Goal: Transaction & Acquisition: Obtain resource

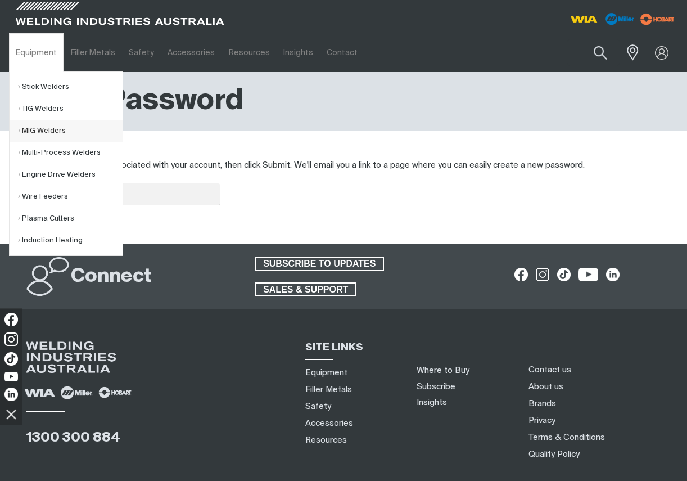
click at [33, 129] on link "MIG Welders" at bounding box center [70, 131] width 105 height 22
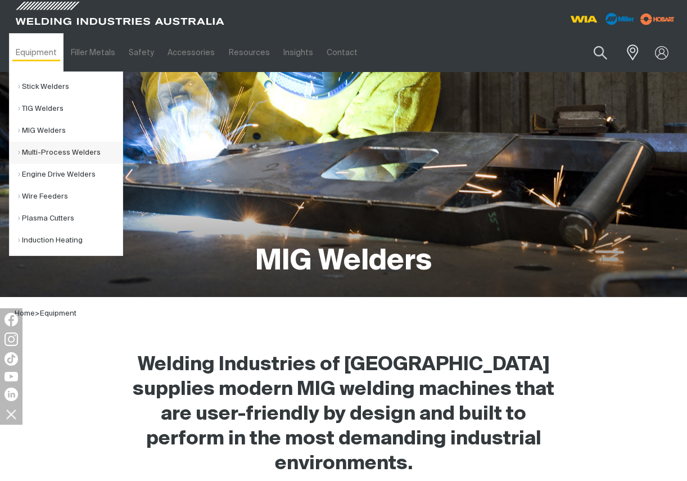
click at [33, 155] on link "Multi-Process Welders" at bounding box center [70, 153] width 105 height 22
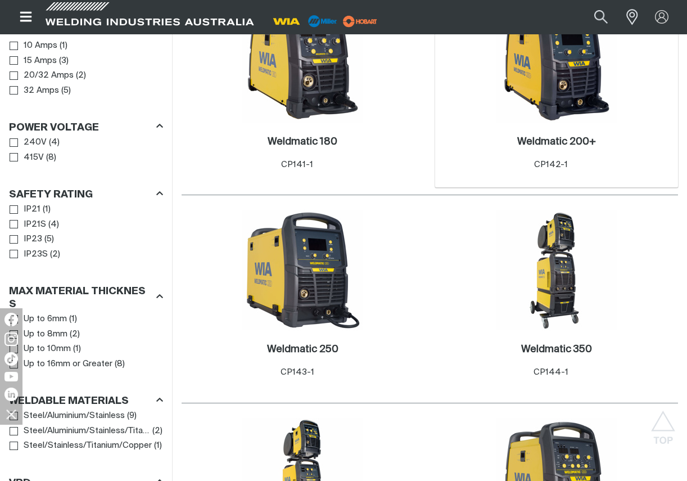
scroll to position [731, 0]
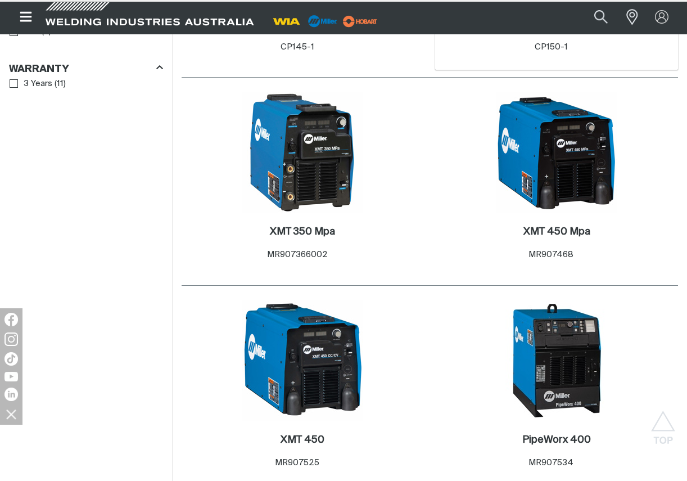
scroll to position [983, 0]
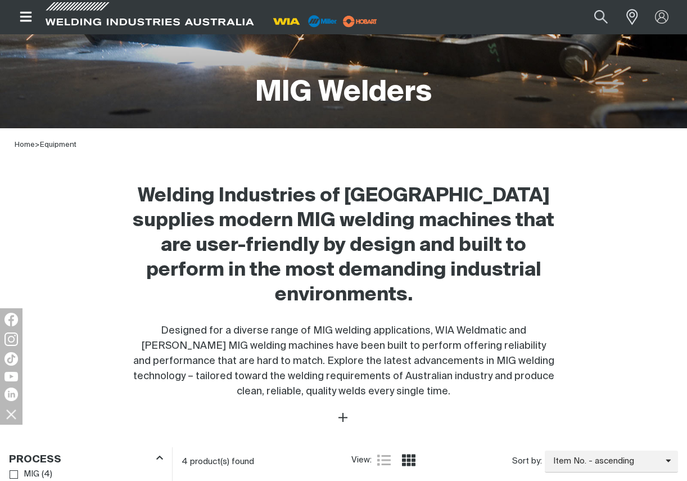
scroll to position [112, 0]
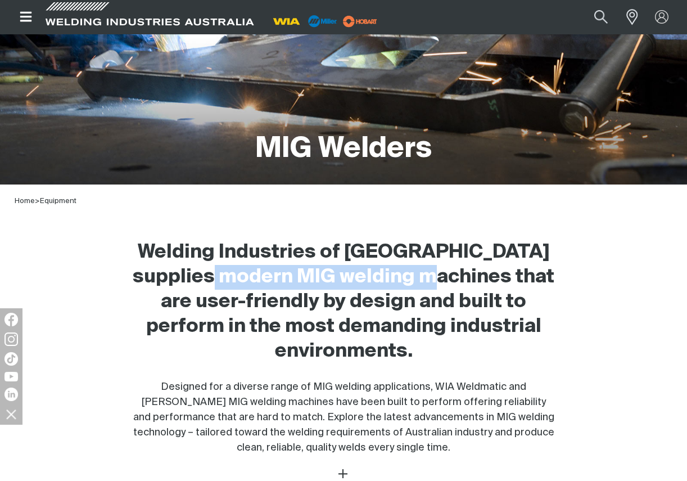
drag, startPoint x: 237, startPoint y: 273, endPoint x: 456, endPoint y: 280, distance: 218.3
click at [456, 280] on h2 "Welding Industries of [GEOGRAPHIC_DATA] supplies modern MIG welding machines th…" at bounding box center [344, 302] width 422 height 124
copy h2 "MIG welding machines"
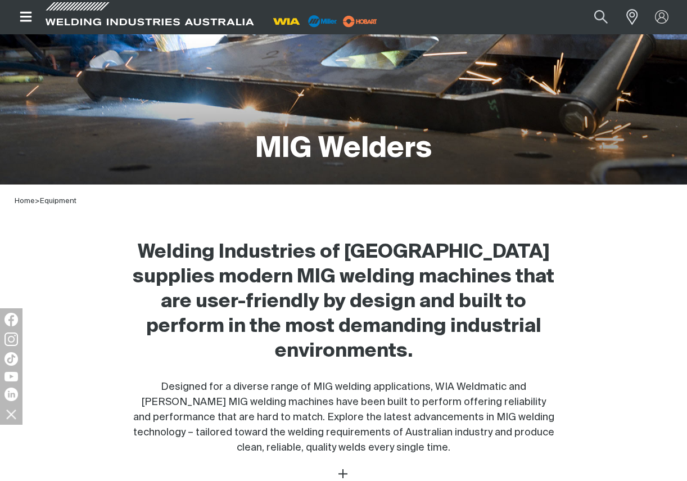
drag, startPoint x: 661, startPoint y: 391, endPoint x: 422, endPoint y: 195, distance: 309.7
click at [661, 390] on div "Welding Industries of [GEOGRAPHIC_DATA] supplies modern MIG welding machines th…" at bounding box center [343, 339] width 669 height 231
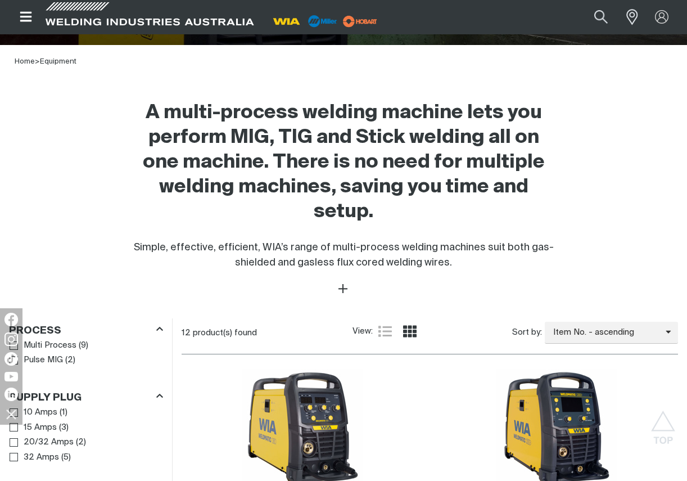
scroll to position [196, 0]
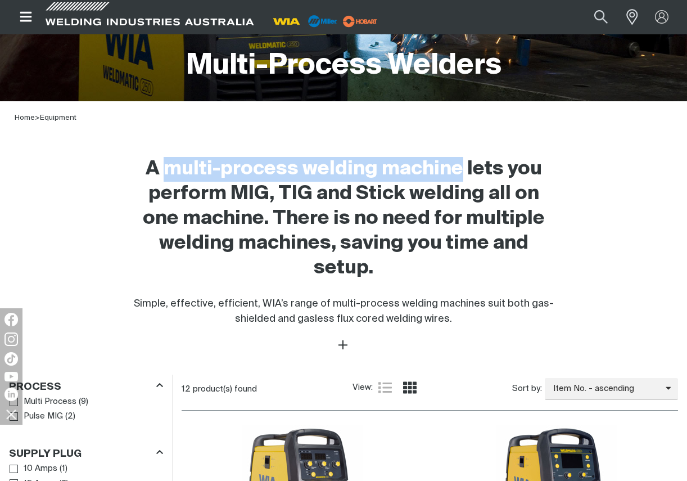
drag, startPoint x: 162, startPoint y: 166, endPoint x: 460, endPoint y: 173, distance: 298.2
click at [460, 173] on h2 "A multi-process welding machine lets you perform MIG, TIG and Stick welding all…" at bounding box center [344, 219] width 422 height 124
copy h2 "multi-process welding machine"
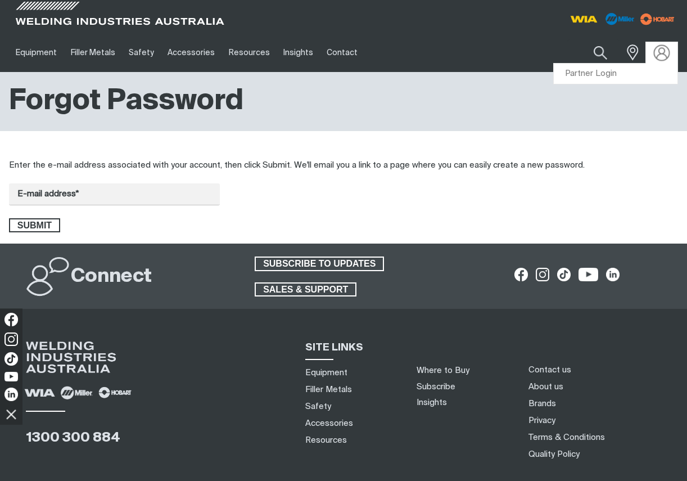
click at [663, 53] on img at bounding box center [662, 52] width 16 height 16
click at [606, 75] on link "Partner Login" at bounding box center [616, 74] width 124 height 21
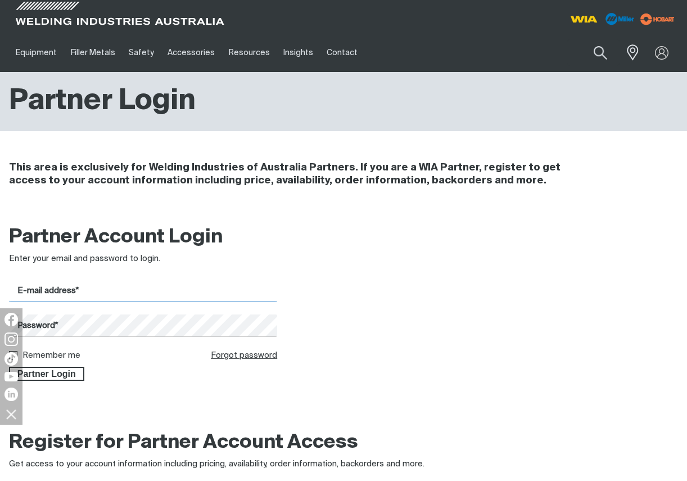
type input "pfaapo@globalweld.com.au"
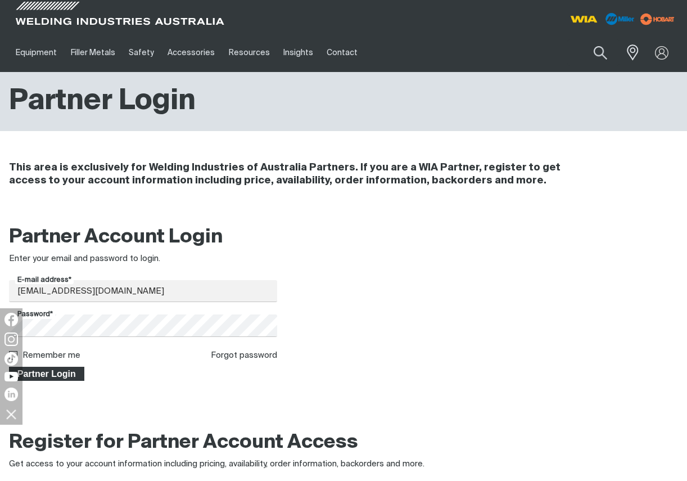
click at [56, 375] on span "Partner Login" at bounding box center [46, 374] width 73 height 15
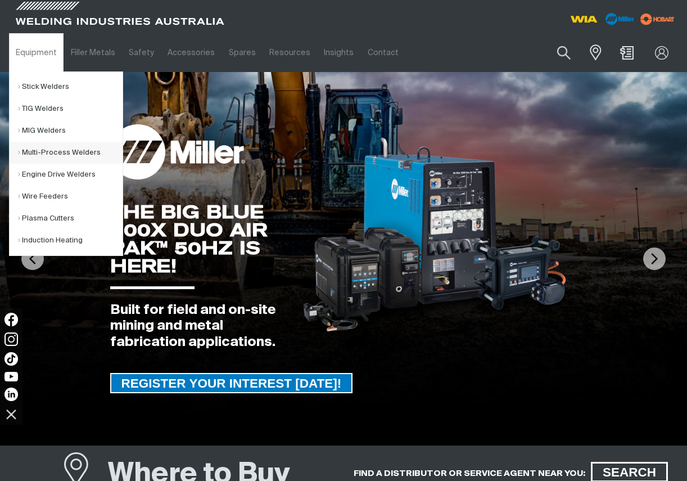
click at [73, 151] on link "Multi-Process Welders" at bounding box center [70, 153] width 105 height 22
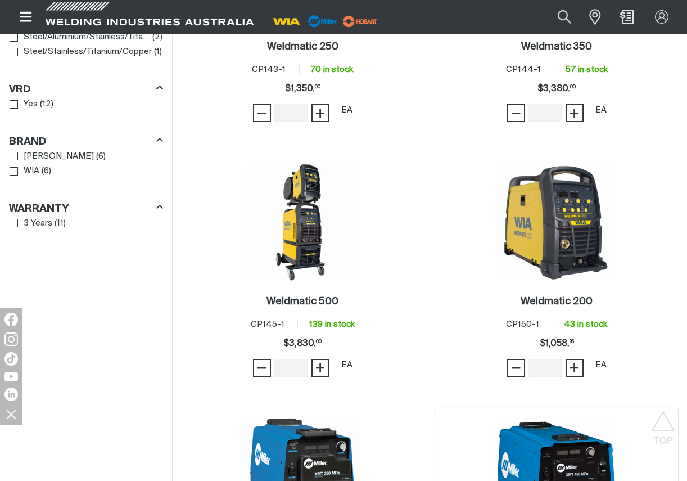
scroll to position [1237, 0]
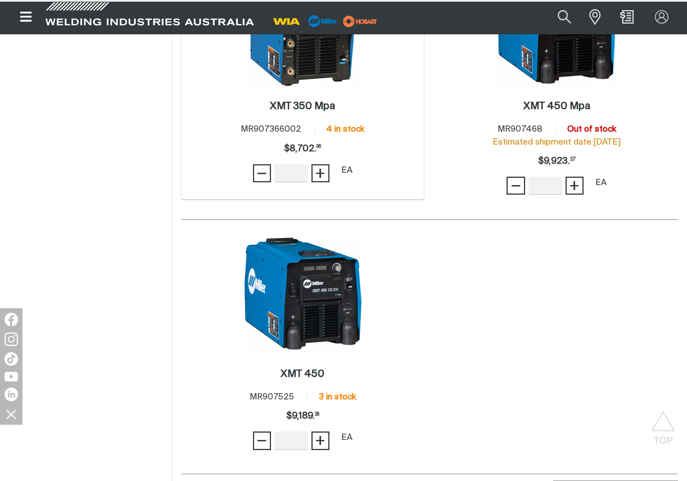
scroll to position [1237, 0]
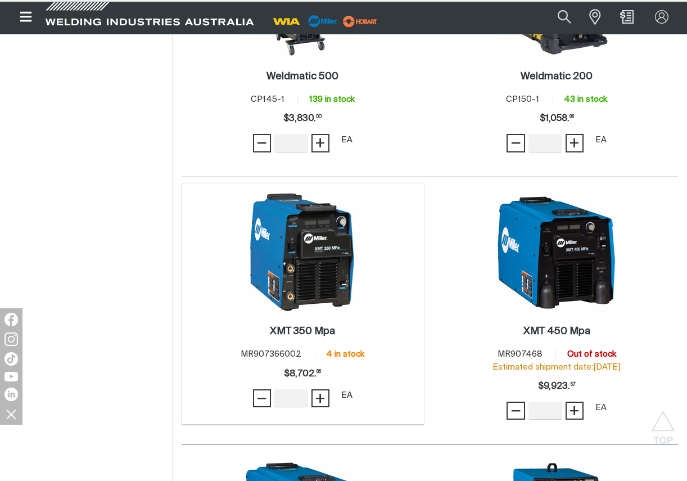
click at [306, 262] on img at bounding box center [302, 252] width 120 height 120
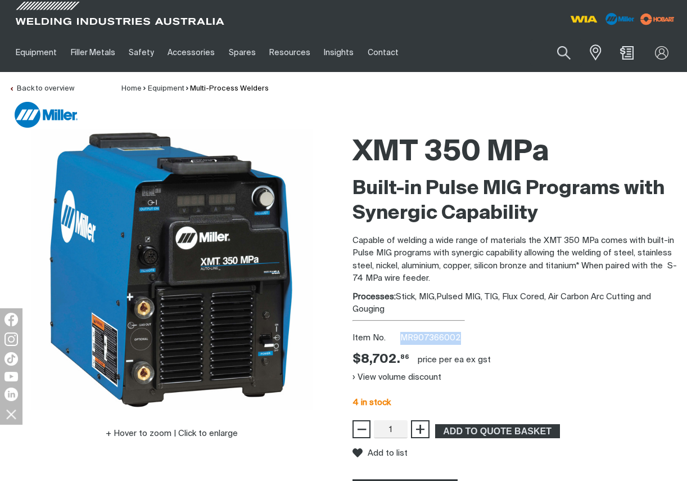
drag, startPoint x: 402, startPoint y: 336, endPoint x: 474, endPoint y: 333, distance: 72.6
click at [474, 333] on div "Item No. MR907366002" at bounding box center [516, 338] width 326 height 13
copy span "MR907366002"
click at [492, 432] on span "ADD TO QUOTE BASKET" at bounding box center [497, 431] width 123 height 15
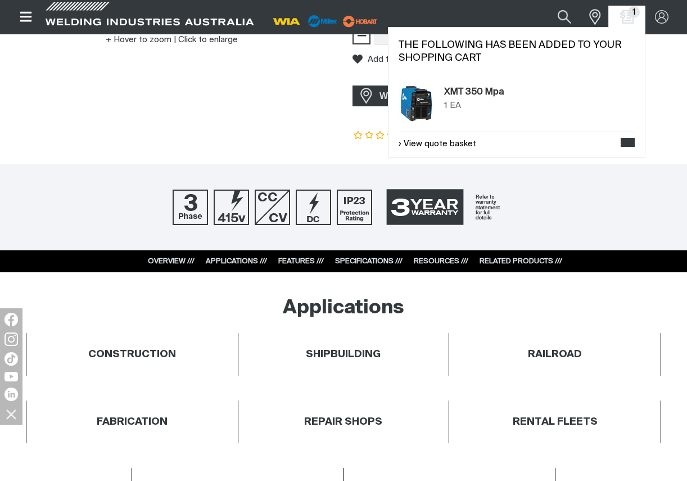
scroll to position [450, 0]
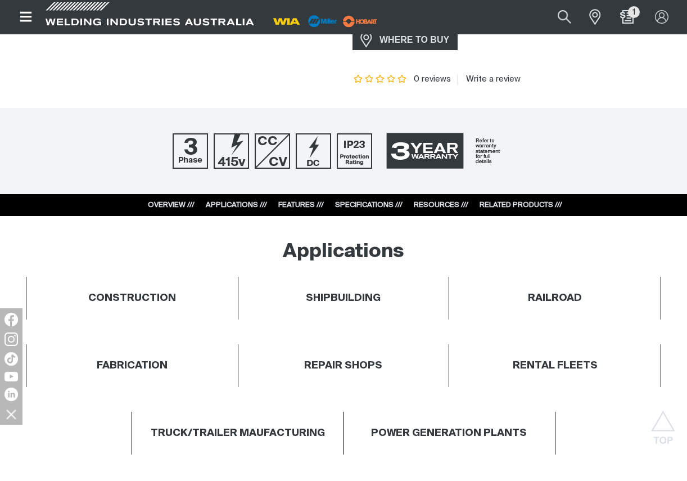
click at [439, 205] on link "RESOURCES ///" at bounding box center [441, 204] width 55 height 7
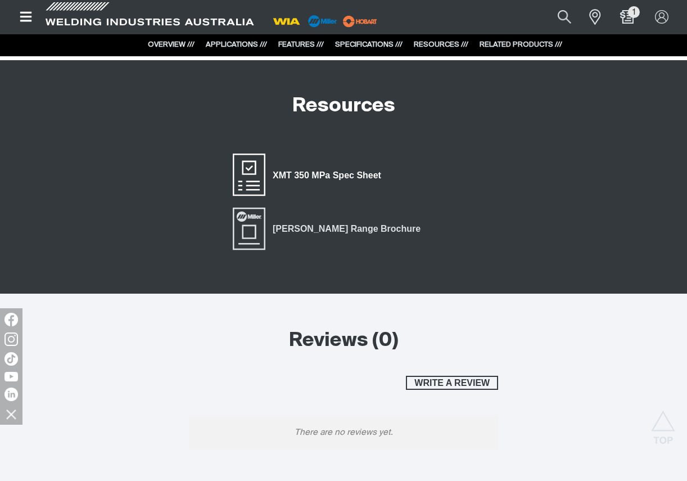
click at [310, 175] on span "XMT 350 MPa Spec Sheet" at bounding box center [326, 175] width 123 height 15
click at [565, 14] on button "Search products" at bounding box center [565, 17] width 46 height 30
click at [446, 22] on input "Search" at bounding box center [495, 17] width 173 height 24
paste input "MR301499"
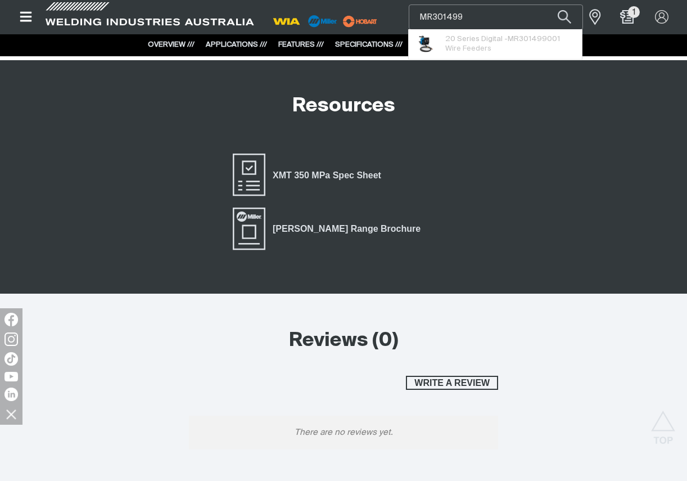
type input "MR301499"
click at [546, 4] on button "Search products" at bounding box center [565, 16] width 38 height 25
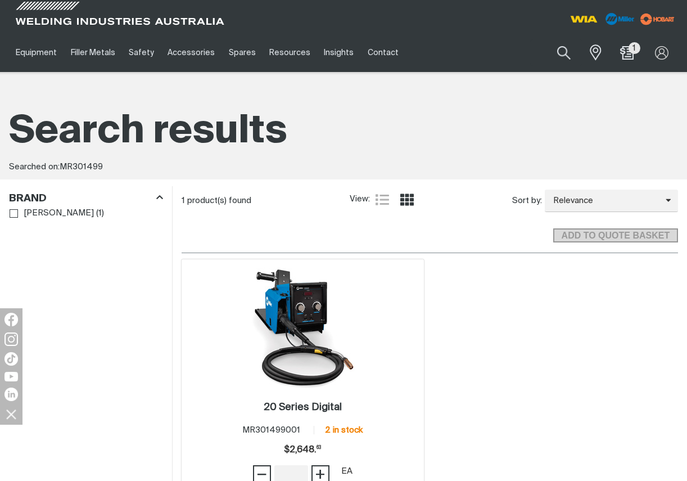
scroll to position [112, 0]
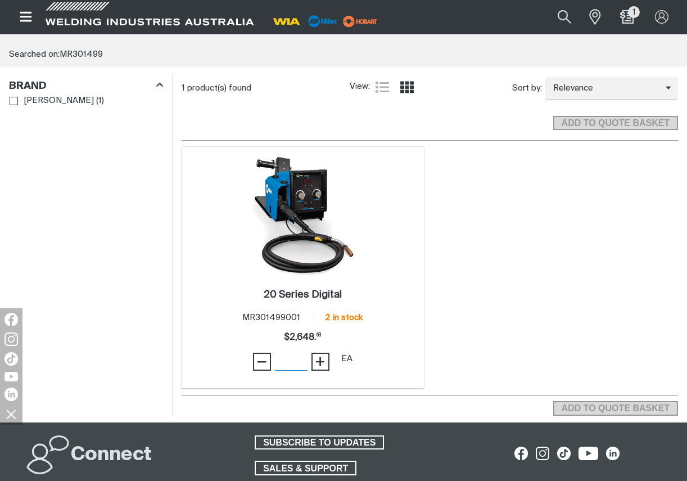
click at [286, 359] on input "Quantity" at bounding box center [291, 362] width 34 height 18
type input "1"
click at [627, 404] on span "ADD TO QUOTE BASKET" at bounding box center [616, 408] width 123 height 15
click at [563, 15] on button "Search products" at bounding box center [565, 17] width 46 height 30
drag, startPoint x: 517, startPoint y: 17, endPoint x: 409, endPoint y: 14, distance: 108.6
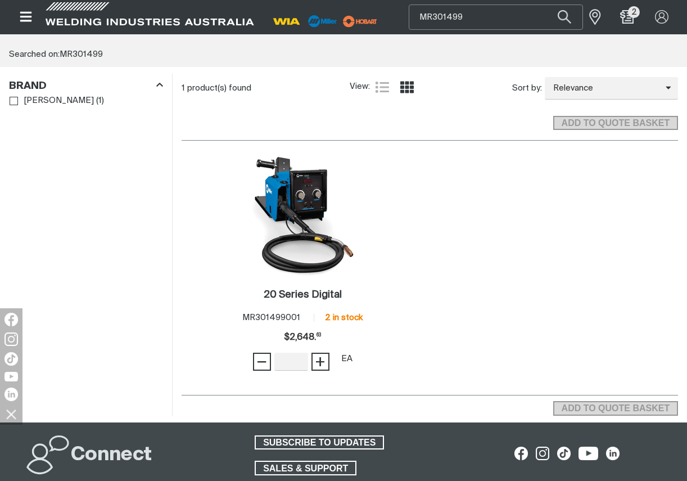
click at [407, 16] on div "Search MR301499 When search results are available use up and down arrows to rev…" at bounding box center [343, 17] width 669 height 34
paste input "AM294-0/10"
type input "AM294-0/10"
click at [546, 4] on button "Search products" at bounding box center [565, 16] width 38 height 25
